Goal: Transaction & Acquisition: Purchase product/service

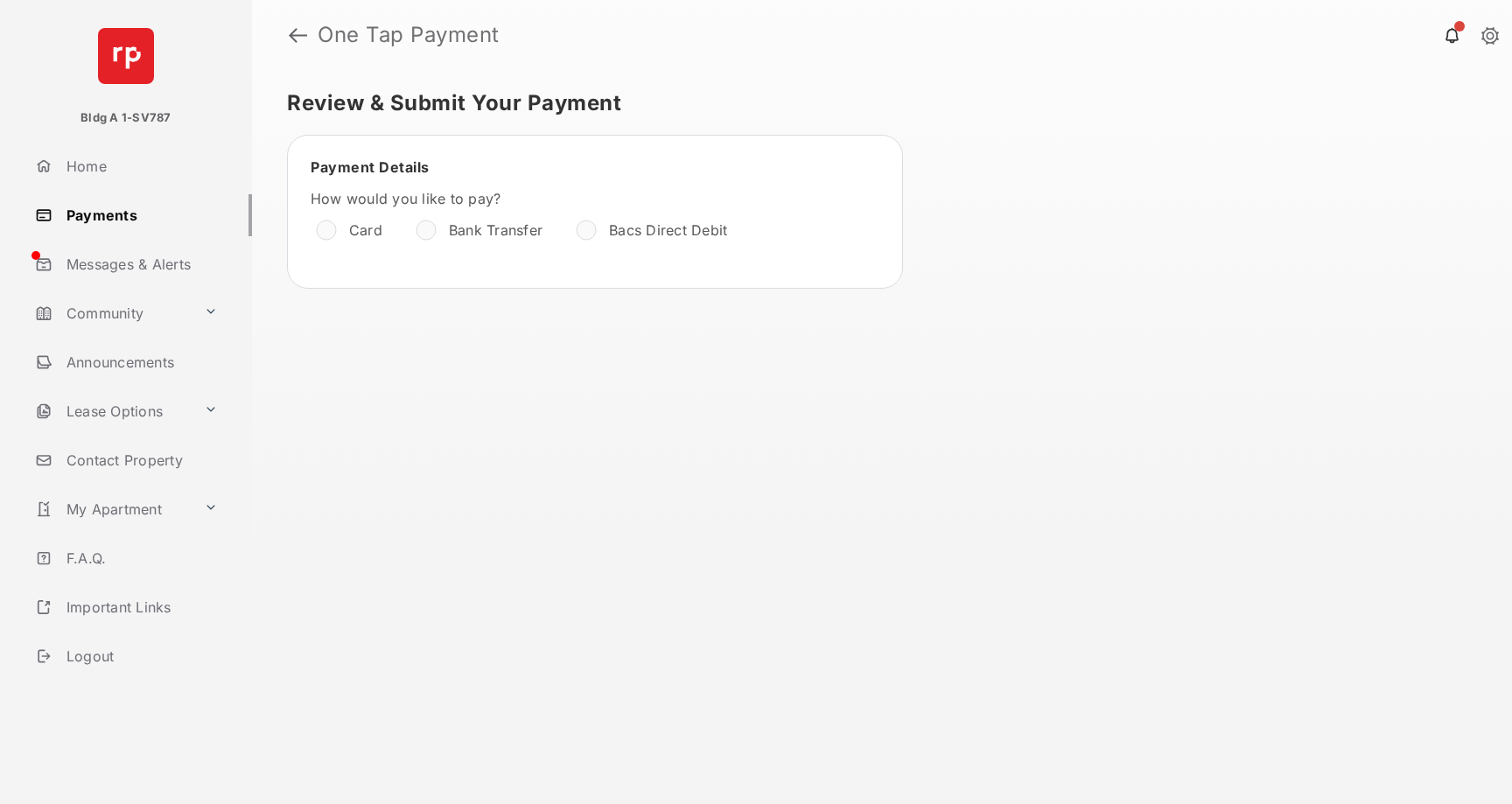
click at [606, 231] on div "Bacs Direct Debit" at bounding box center [662, 230] width 185 height 32
click at [603, 219] on div "Bacs Direct Debit" at bounding box center [662, 230] width 185 height 32
click at [595, 229] on div at bounding box center [586, 229] width 18 height 18
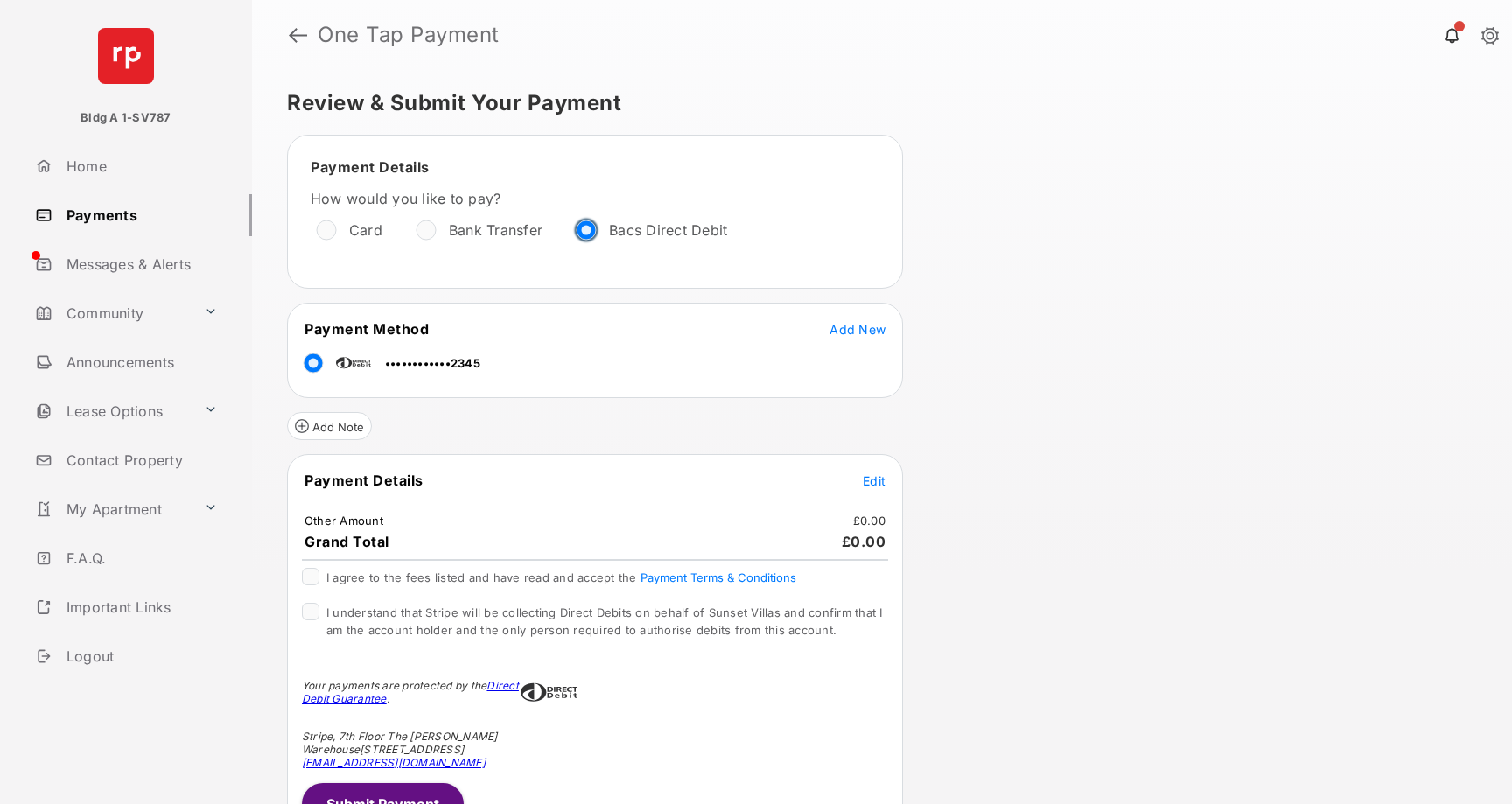
click at [875, 477] on span "Edit" at bounding box center [874, 481] width 22 height 15
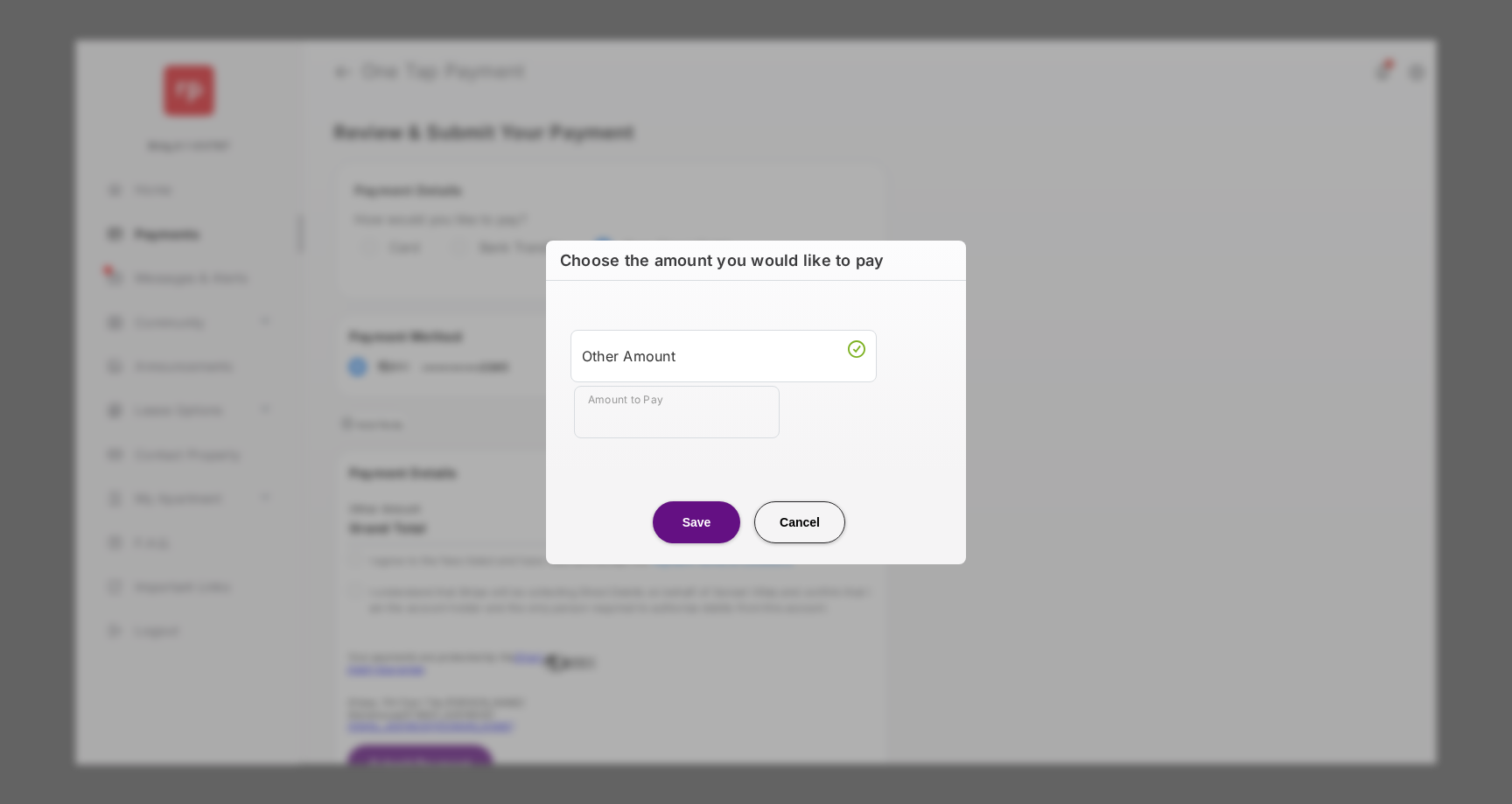
click at [634, 419] on input "Amount to Pay" at bounding box center [676, 412] width 205 height 53
type input "**"
click at [686, 525] on button "Save" at bounding box center [697, 522] width 87 height 42
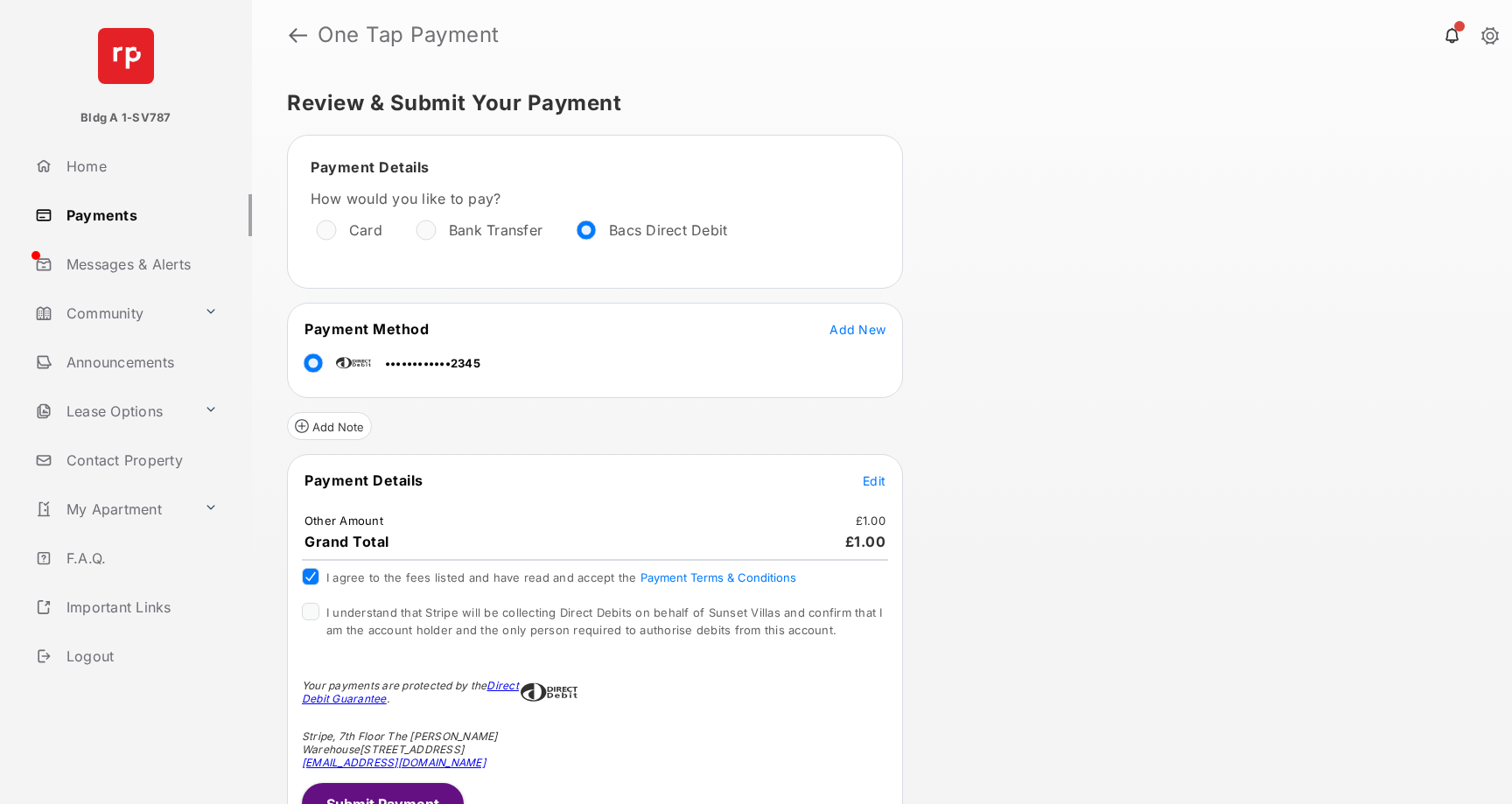
click at [310, 618] on div "I understand that Stripe will be collecting Direct Debits on behalf of Sunset V…" at bounding box center [594, 621] width 586 height 38
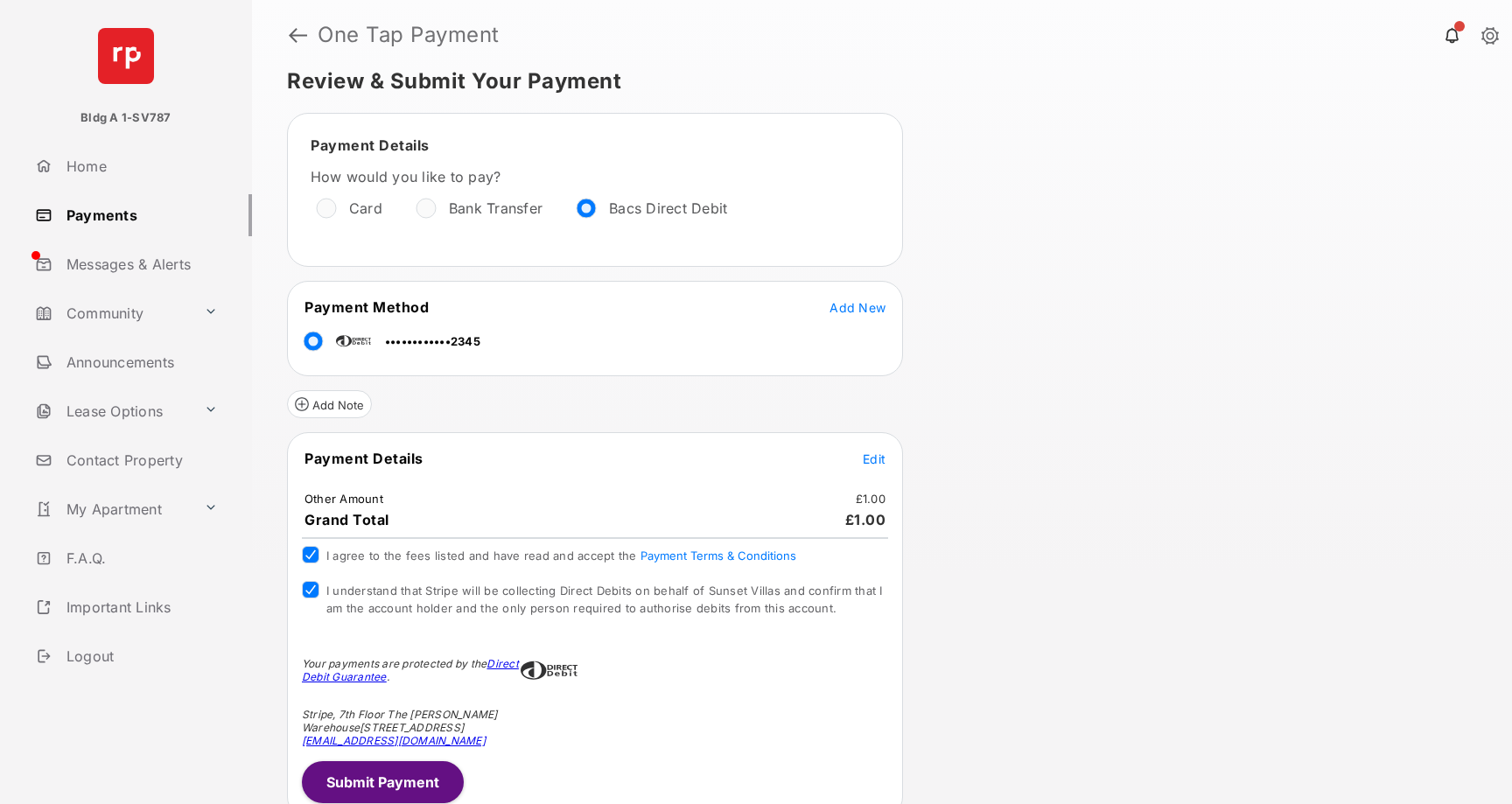
scroll to position [33, 0]
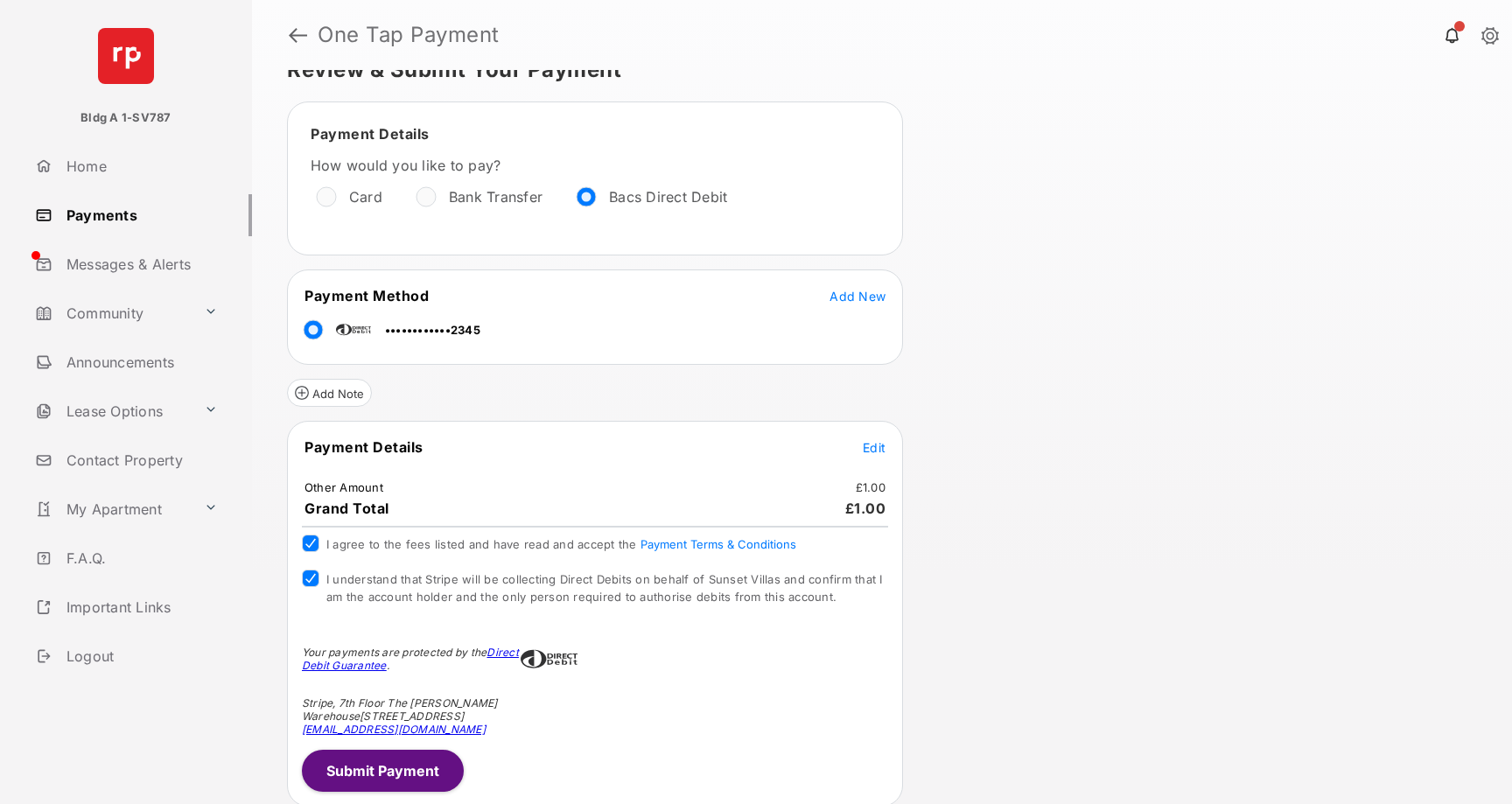
click at [386, 776] on button "Submit Payment" at bounding box center [383, 770] width 162 height 42
